Goal: Book appointment/travel/reservation

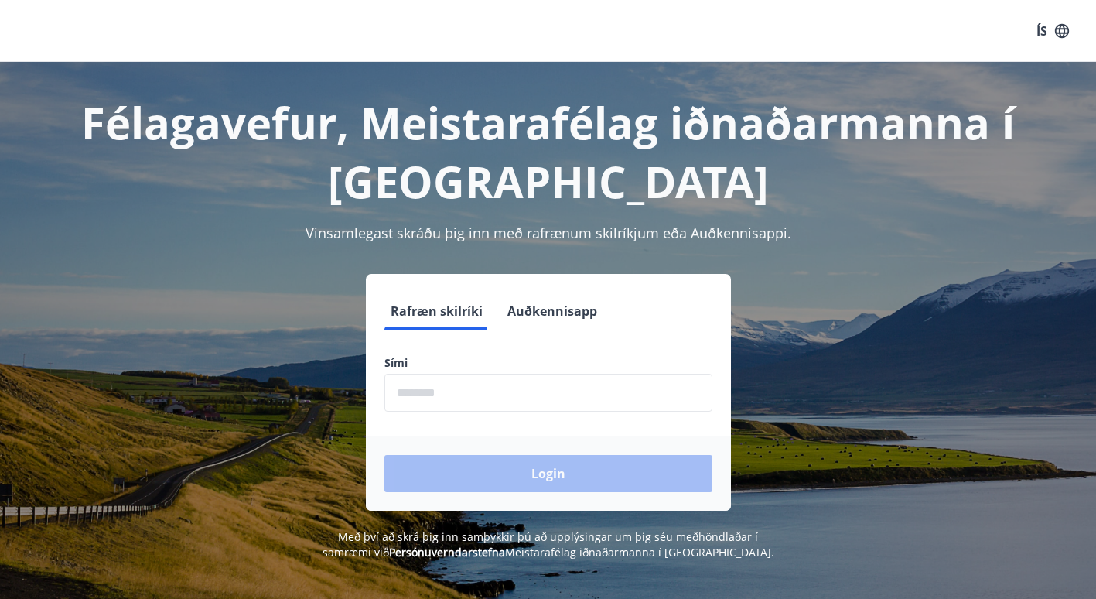
click at [415, 389] on input "phone" at bounding box center [549, 393] width 328 height 38
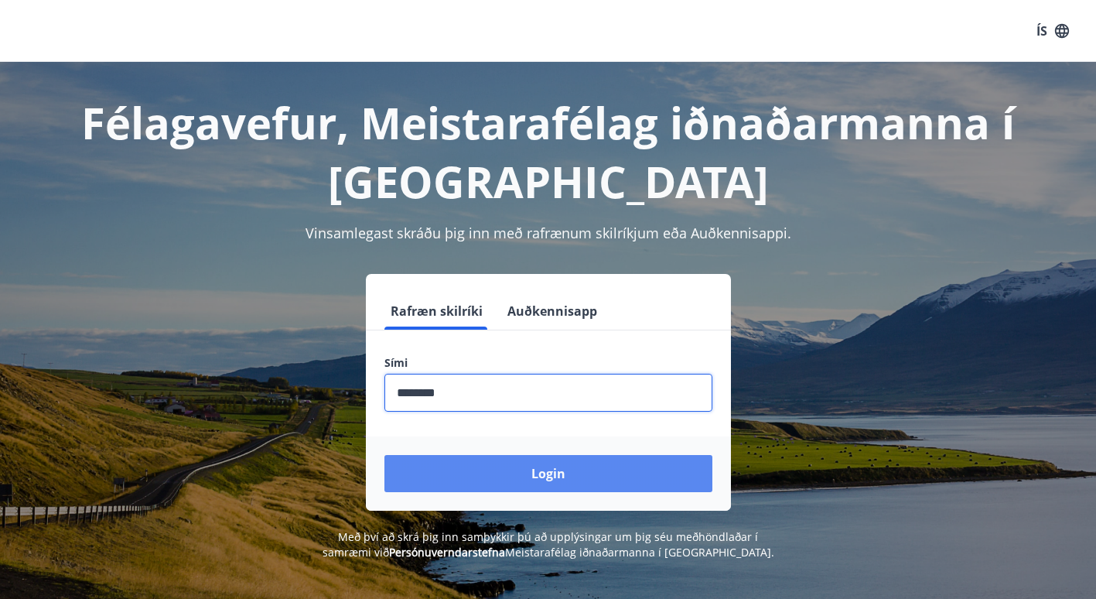
type input "********"
click at [576, 470] on button "Login" at bounding box center [549, 473] width 328 height 37
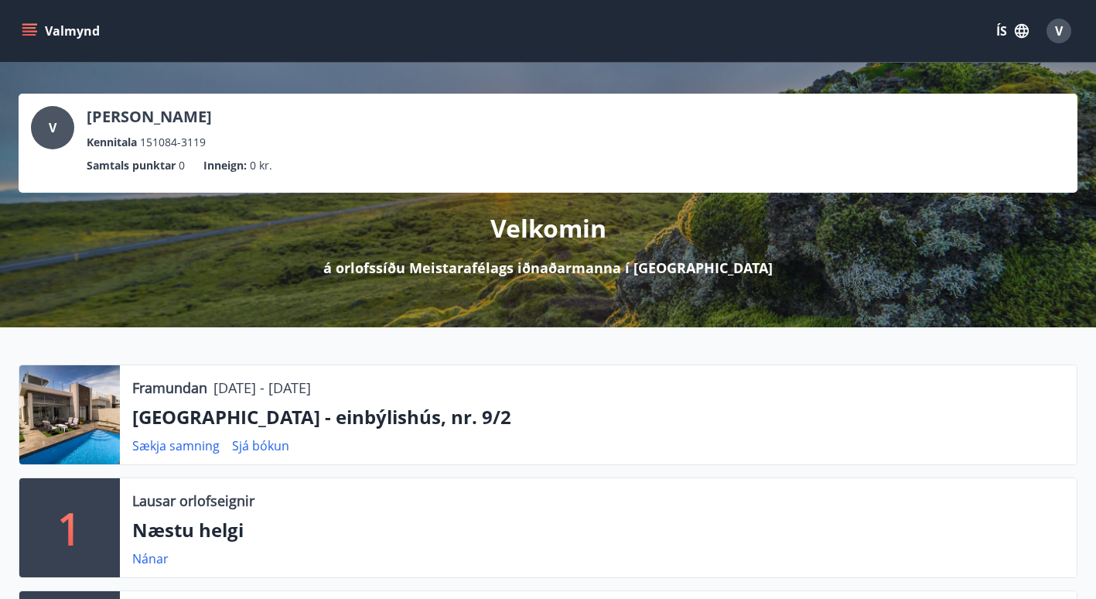
click at [38, 29] on button "Valmynd" at bounding box center [62, 31] width 87 height 28
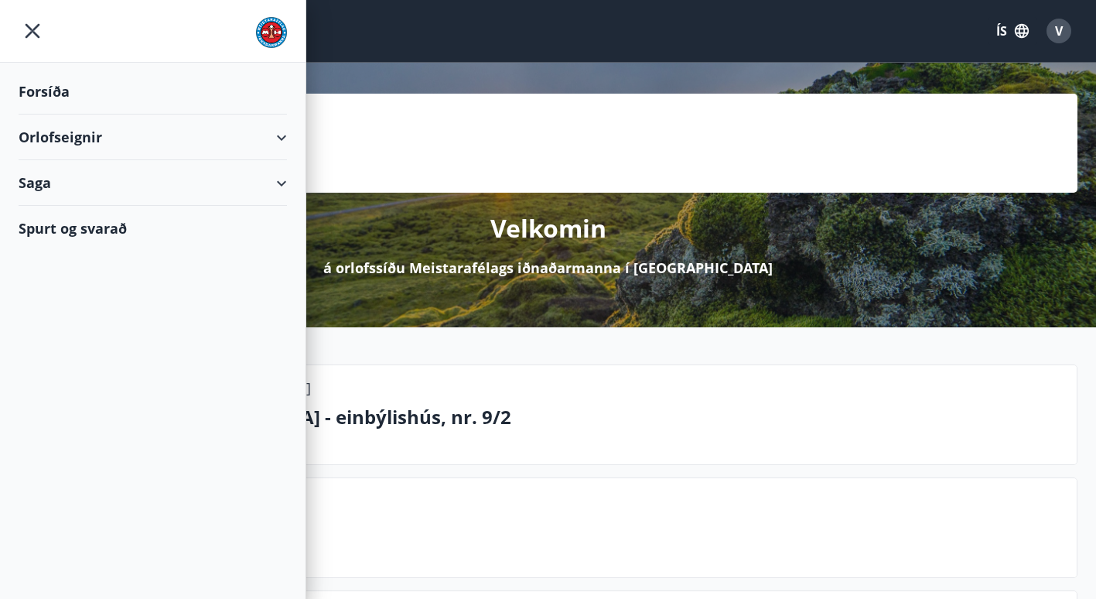
click at [70, 134] on div "Orlofseignir" at bounding box center [153, 138] width 268 height 46
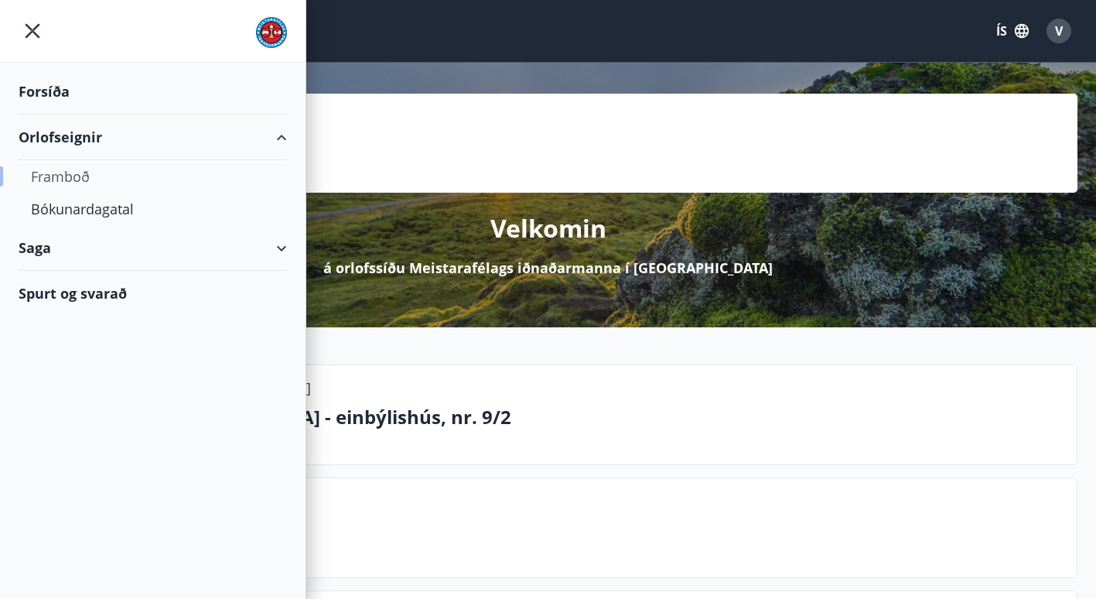
click at [78, 183] on div "Framboð" at bounding box center [153, 176] width 244 height 32
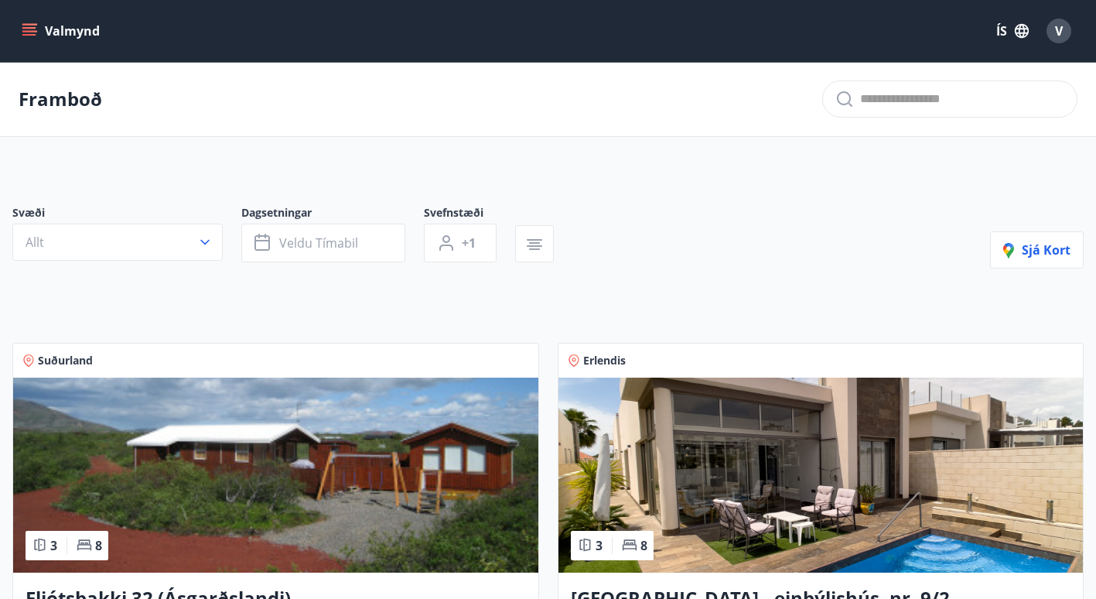
scroll to position [232, 0]
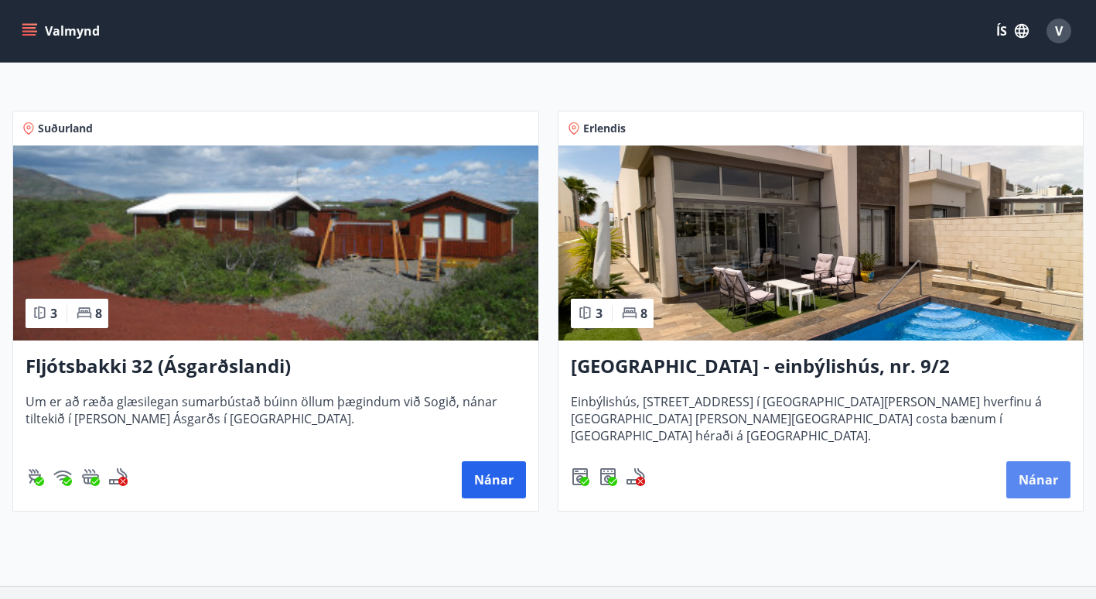
click at [1059, 484] on button "Nánar" at bounding box center [1039, 479] width 64 height 37
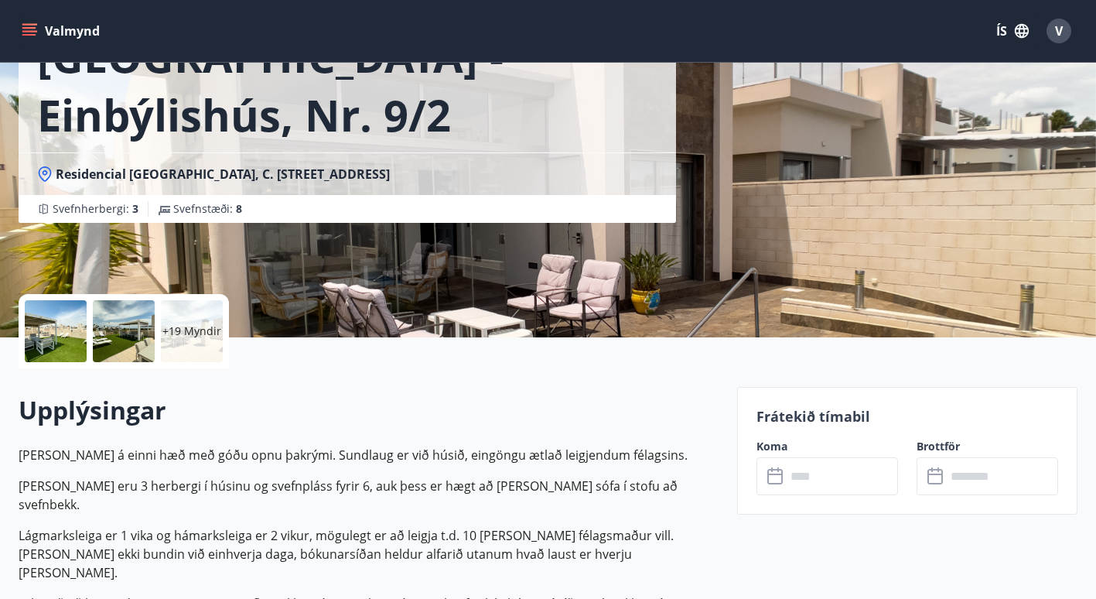
scroll to position [232, 0]
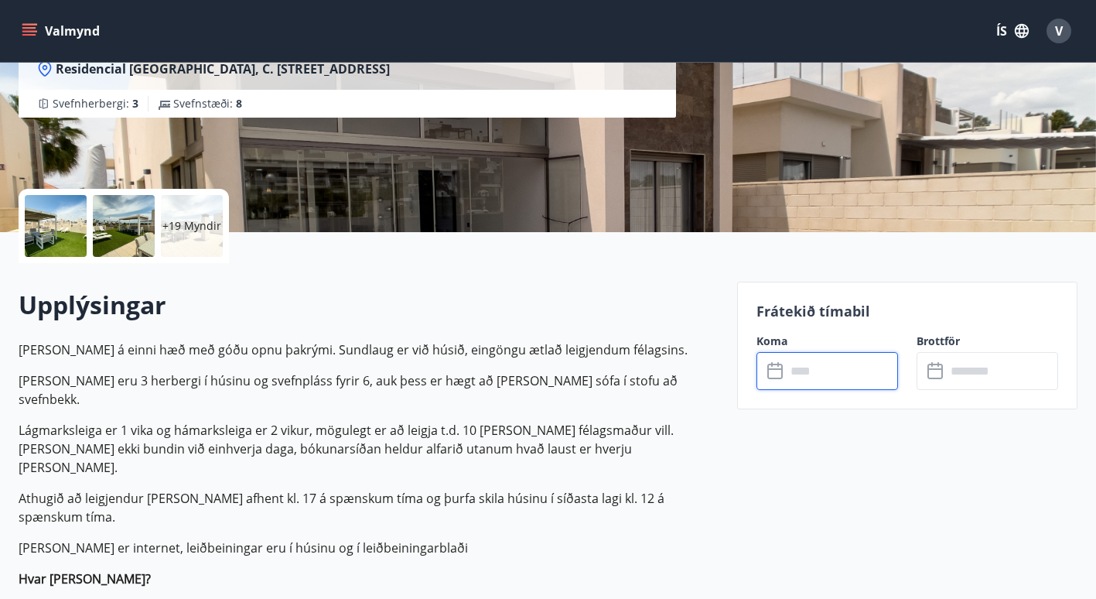
click at [832, 373] on input "text" at bounding box center [842, 371] width 112 height 38
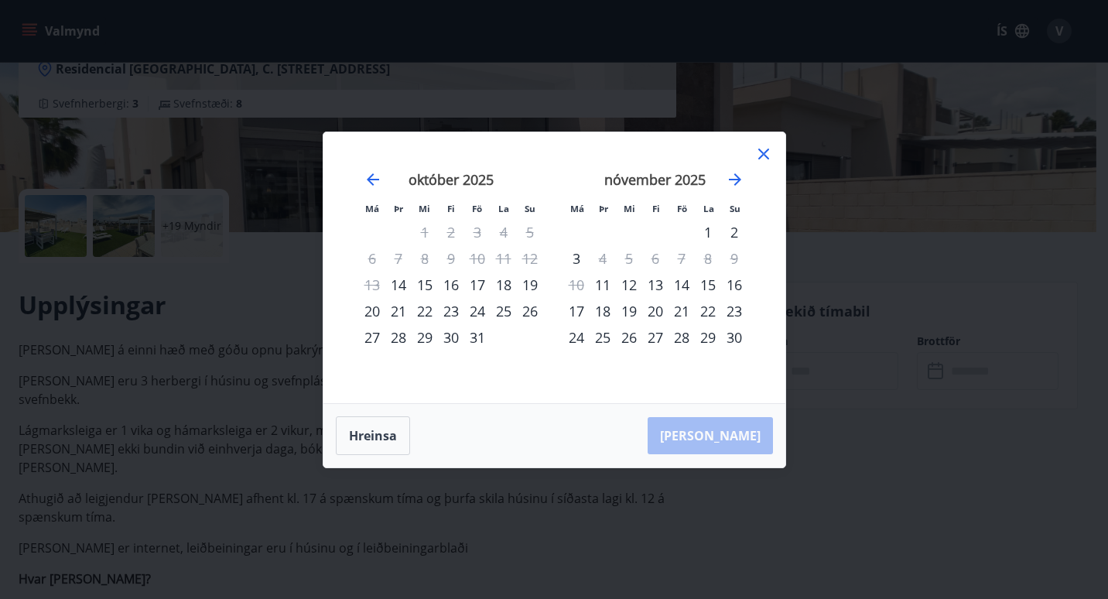
click at [761, 152] on icon at bounding box center [763, 154] width 19 height 19
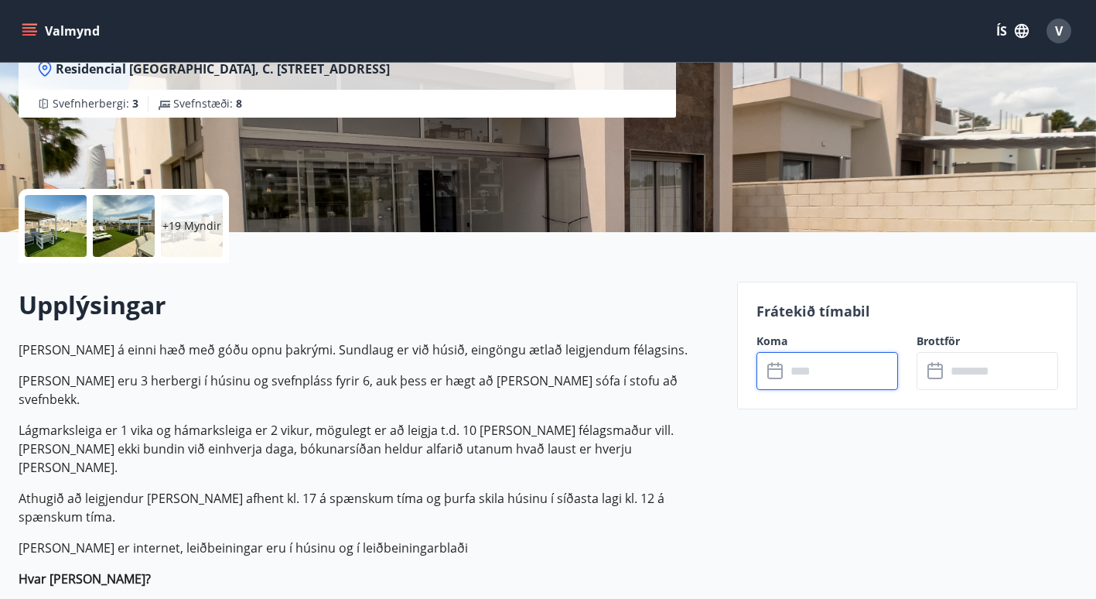
click at [874, 365] on input "text" at bounding box center [842, 371] width 112 height 38
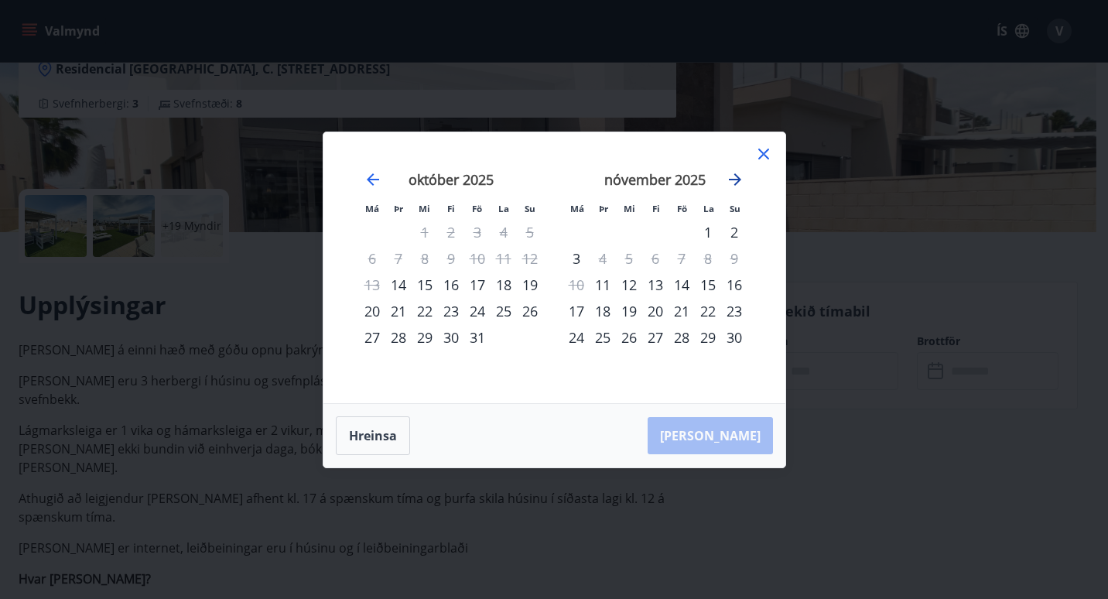
click at [737, 177] on icon "Move forward to switch to the next month." at bounding box center [735, 179] width 12 height 12
click at [755, 156] on icon at bounding box center [763, 154] width 19 height 19
